Goal: Ask a question: Seek information or help from site administrators or community

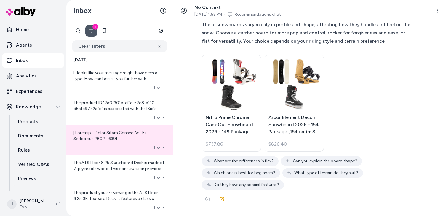
scroll to position [16214, 0]
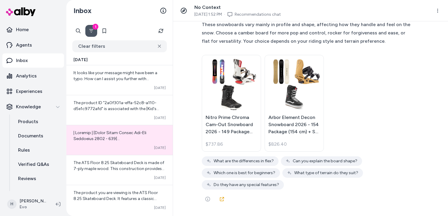
drag, startPoint x: 284, startPoint y: 93, endPoint x: 375, endPoint y: 93, distance: 91.0
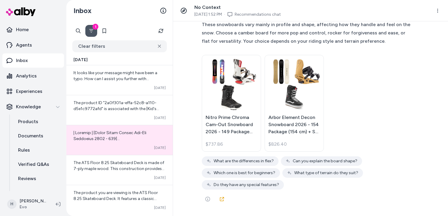
drag, startPoint x: 272, startPoint y: 122, endPoint x: 295, endPoint y: 122, distance: 22.8
copy span "K2 courier"
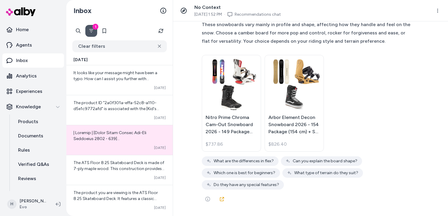
scroll to position [19124, 0]
